Goal: Task Accomplishment & Management: Manage account settings

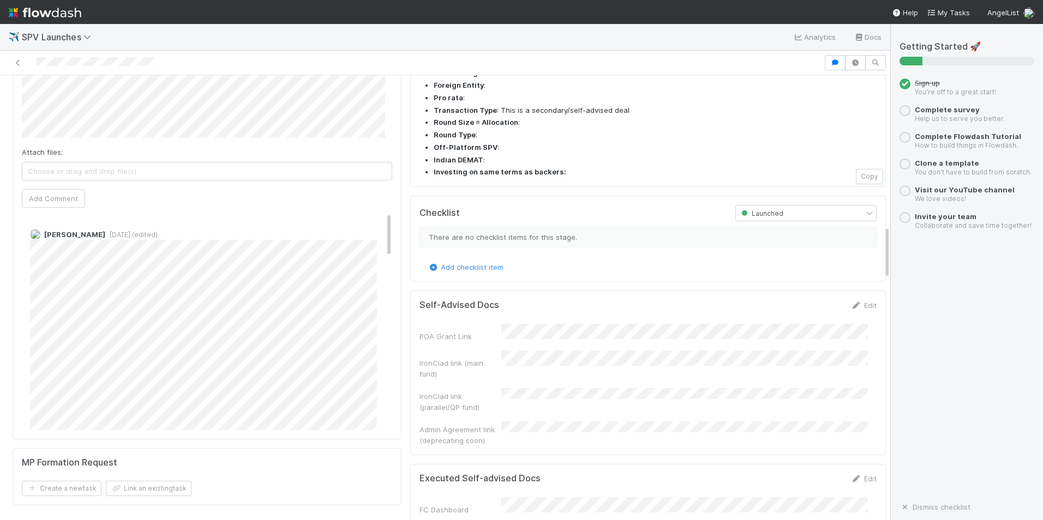
scroll to position [1255, 0]
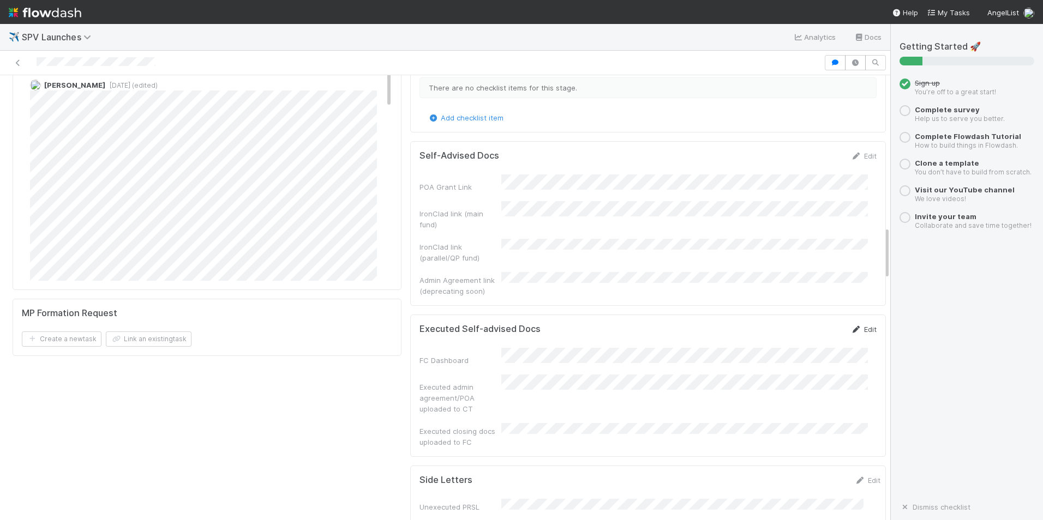
click at [852, 325] on link "Edit" at bounding box center [864, 329] width 26 height 9
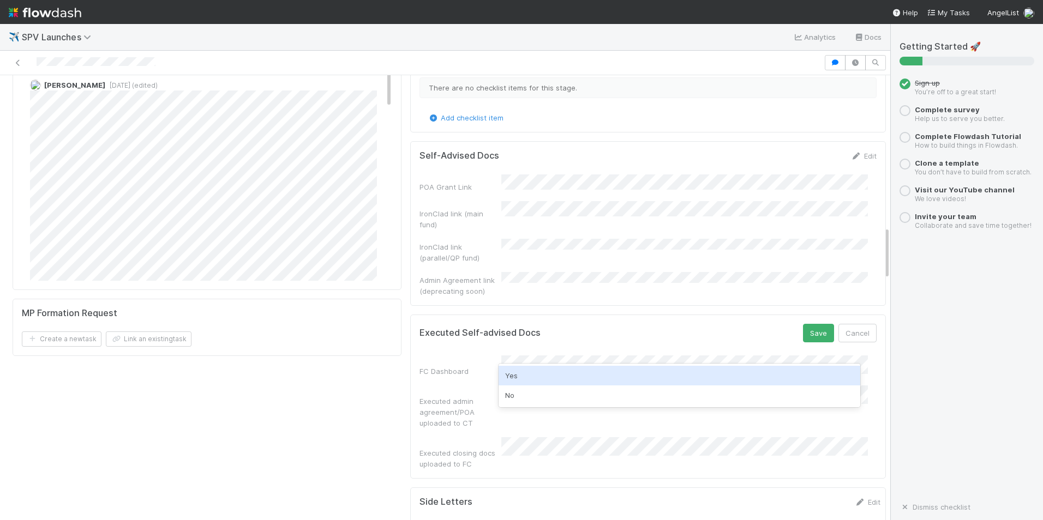
click at [560, 376] on div "Yes" at bounding box center [680, 376] width 362 height 20
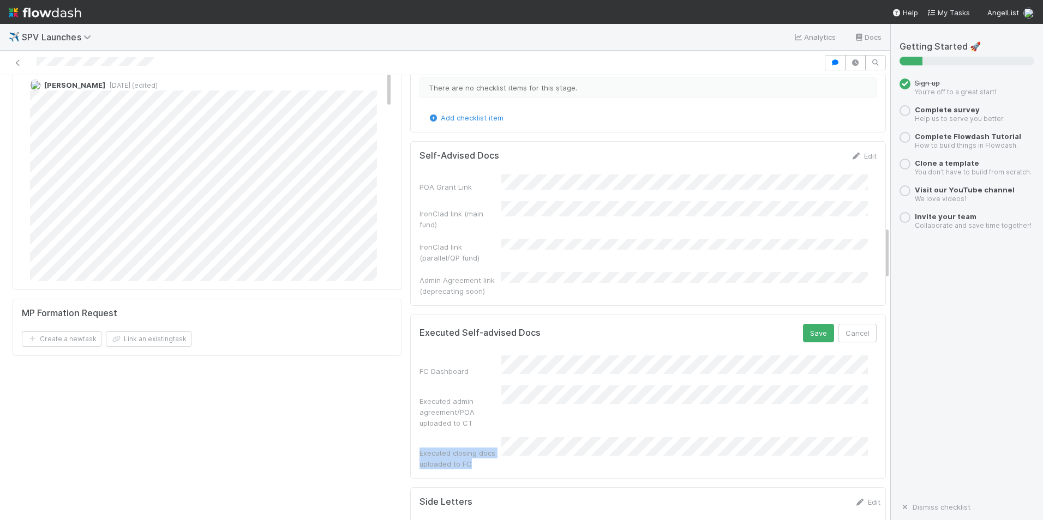
copy div "Executed closing docs uploaded to FC"
drag, startPoint x: 480, startPoint y: 364, endPoint x: 412, endPoint y: 353, distance: 68.5
click at [419, 448] on div "Executed closing docs uploaded to FC" at bounding box center [460, 459] width 82 height 22
click at [807, 324] on button "Save" at bounding box center [818, 333] width 31 height 19
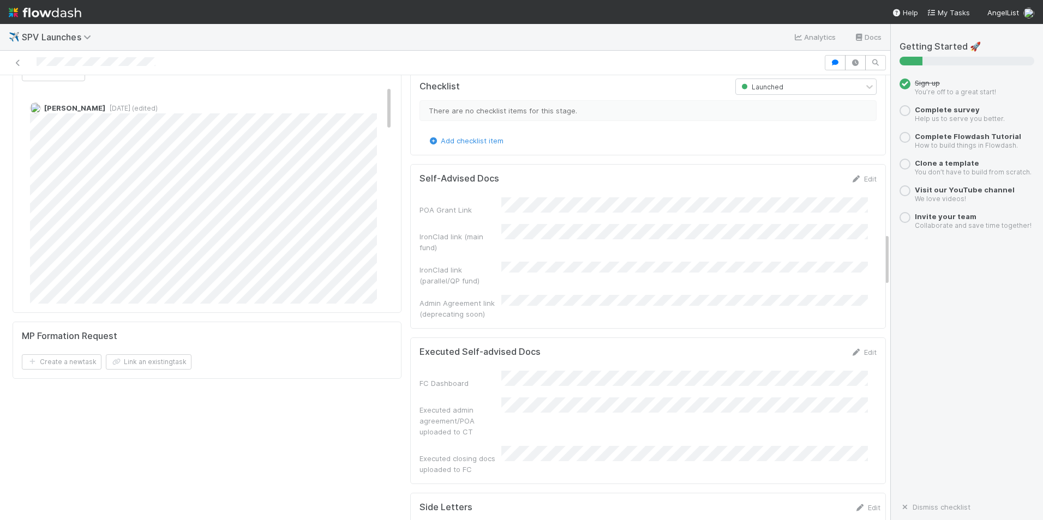
scroll to position [1309, 0]
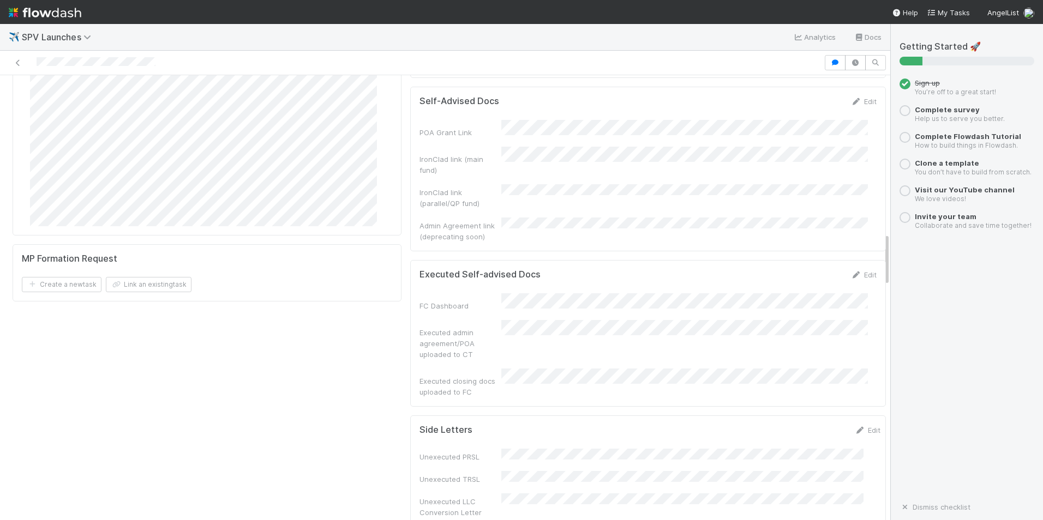
click at [855, 260] on div "Executed Self-advised Docs Edit FC Dashboard Executed admin agreement/POA uploa…" at bounding box center [648, 333] width 476 height 147
click at [854, 271] on link "Edit" at bounding box center [864, 275] width 26 height 9
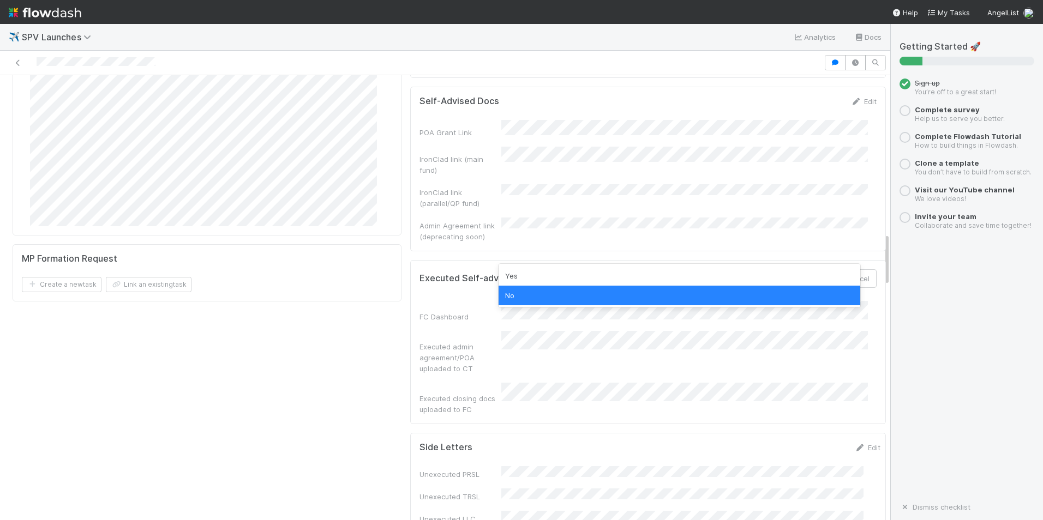
click at [565, 277] on div "Yes" at bounding box center [680, 276] width 362 height 20
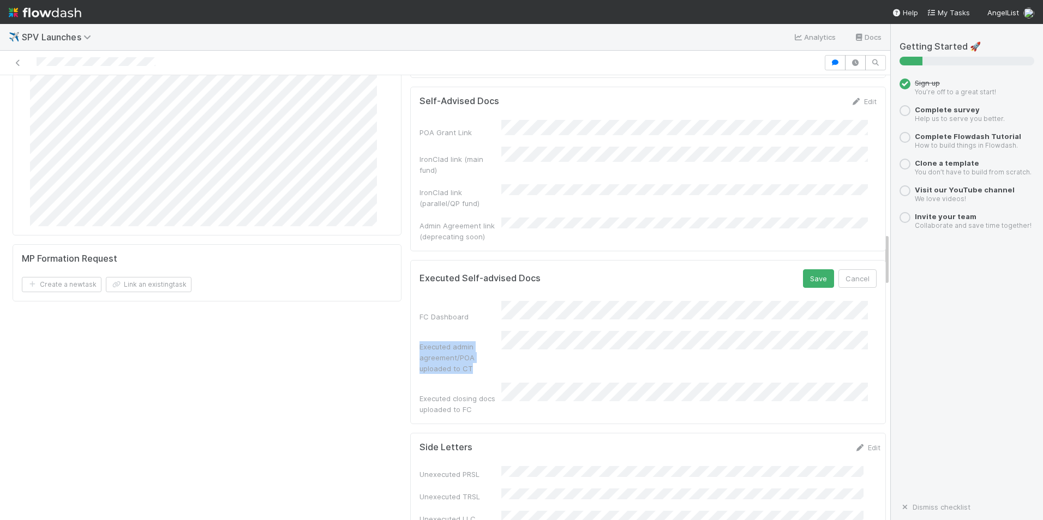
drag, startPoint x: 466, startPoint y: 269, endPoint x: 410, endPoint y: 246, distance: 60.4
click at [410, 260] on div "Executed Self-advised Docs Save Cancel FC Dashboard Executed admin agreement/PO…" at bounding box center [648, 342] width 476 height 164
copy div "Executed admin agreement/POA uploaded to CT"
click at [803, 269] on button "Save" at bounding box center [818, 278] width 31 height 19
